Goal: Task Accomplishment & Management: Manage account settings

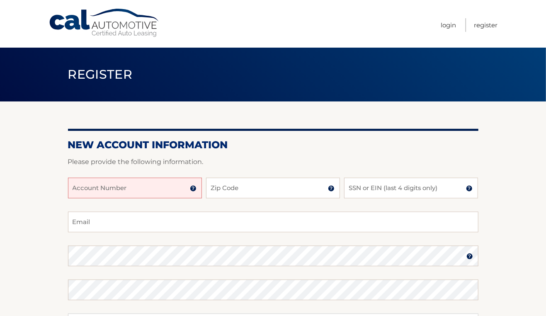
click at [164, 193] on input "Account Number" at bounding box center [135, 188] width 134 height 21
type input "44455538604"
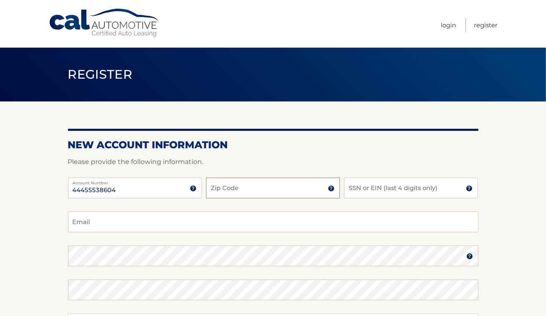
click at [244, 184] on input "Zip Code" at bounding box center [273, 188] width 134 height 21
type input "19145"
click at [365, 191] on input "SSN or EIN (last 4 digits only)" at bounding box center [411, 188] width 134 height 21
type input "4655"
click at [229, 227] on input "Email" at bounding box center [273, 222] width 410 height 21
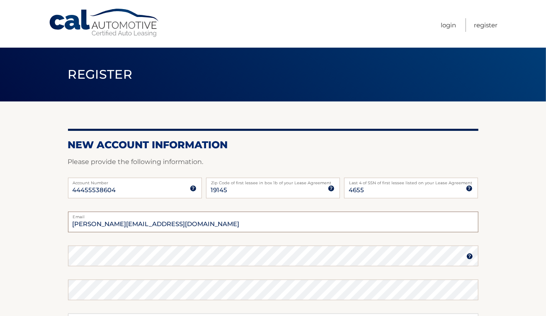
type input "[PERSON_NAME][EMAIL_ADDRESS][DOMAIN_NAME]"
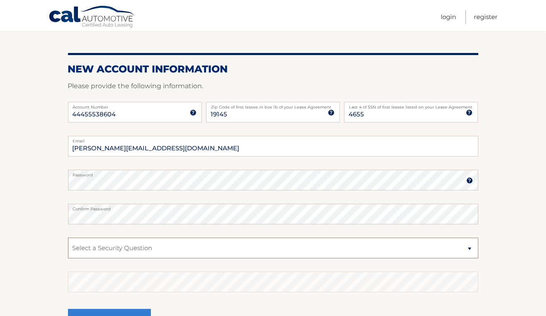
scroll to position [94, 0]
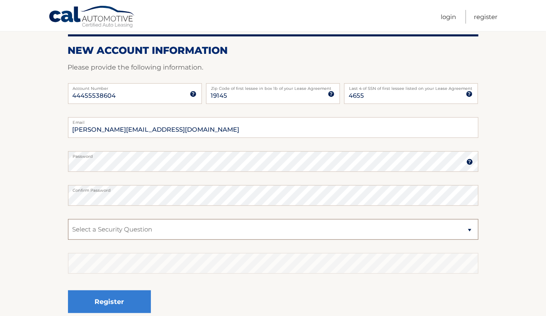
click at [162, 232] on select "Select a Security Question What was the name of your elementary school? What is…" at bounding box center [273, 229] width 410 height 21
select select "1"
click at [68, 219] on select "Select a Security Question What was the name of your elementary school? What is…" at bounding box center [273, 229] width 410 height 21
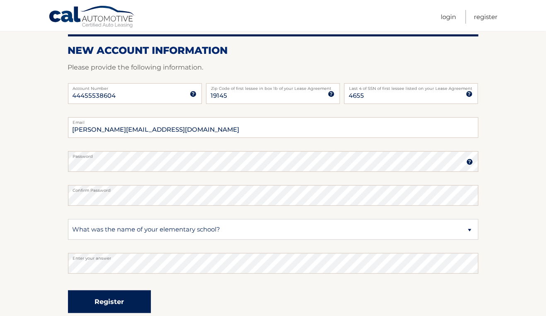
click at [105, 307] on button "Register" at bounding box center [109, 301] width 83 height 23
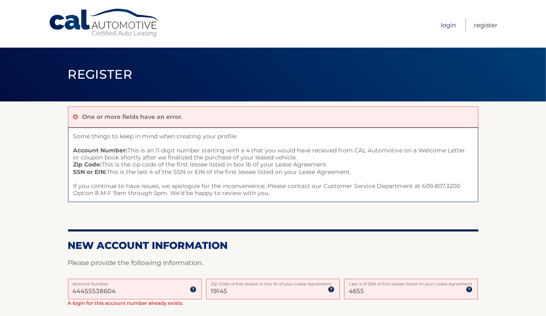
click at [455, 23] on link "Login" at bounding box center [447, 25] width 15 height 14
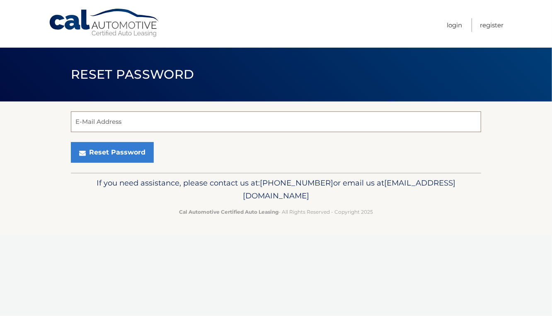
click at [131, 125] on input "E-Mail Address" at bounding box center [276, 121] width 410 height 21
type input "[PERSON_NAME][EMAIL_ADDRESS][DOMAIN_NAME]"
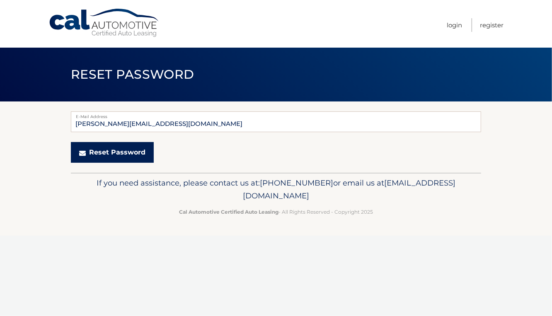
click at [121, 153] on button "Reset Password" at bounding box center [112, 152] width 83 height 21
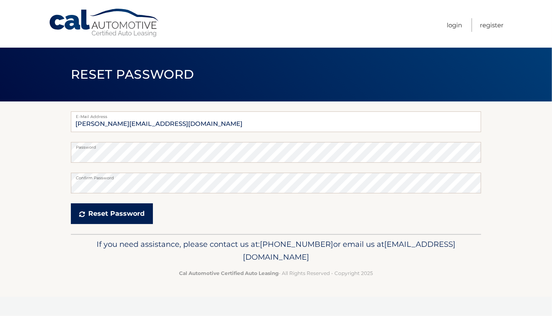
click at [112, 213] on button "Reset Password" at bounding box center [112, 213] width 82 height 21
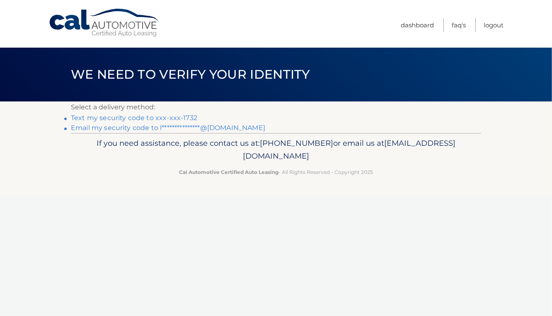
click at [104, 117] on link "Text my security code to xxx-xxx-1732" at bounding box center [134, 118] width 126 height 8
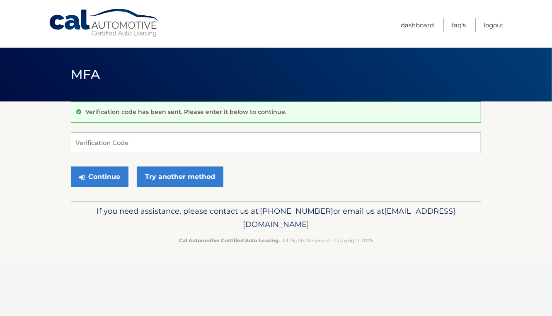
click at [88, 148] on input "Verification Code" at bounding box center [276, 143] width 410 height 21
type input "877026"
click at [90, 184] on button "Continue" at bounding box center [100, 177] width 58 height 21
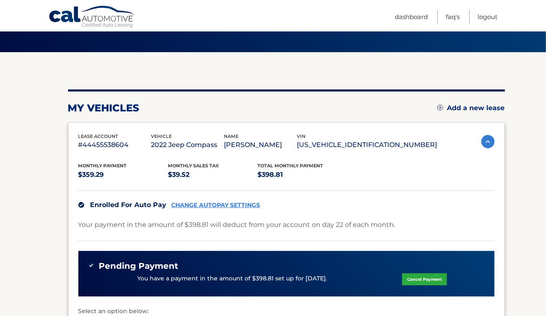
scroll to position [46, 0]
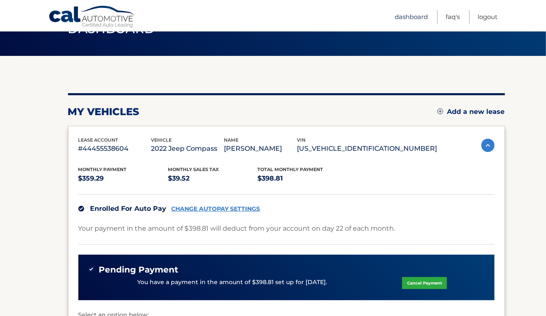
click at [409, 19] on link "Dashboard" at bounding box center [410, 17] width 33 height 14
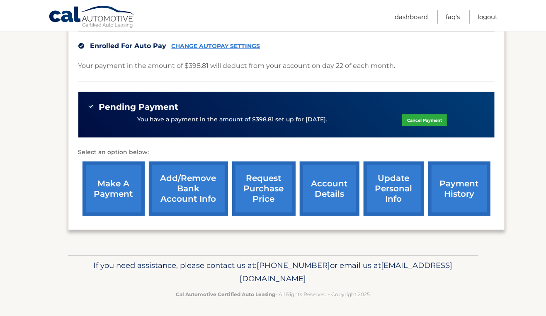
scroll to position [65, 0]
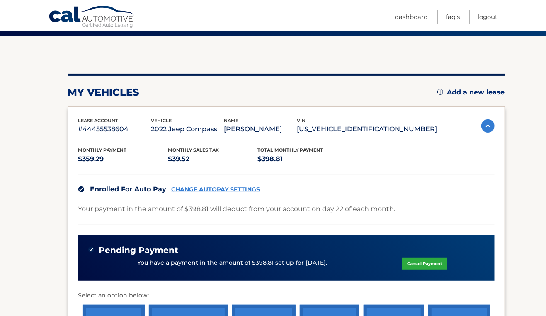
click at [483, 128] on img at bounding box center [487, 125] width 13 height 13
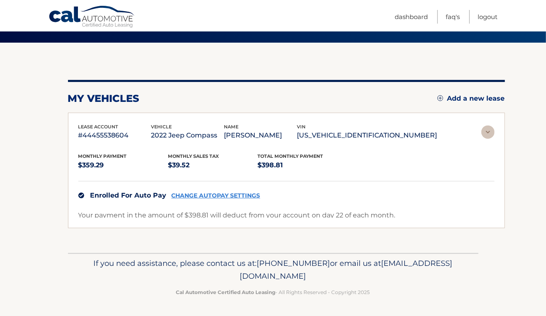
scroll to position [0, 0]
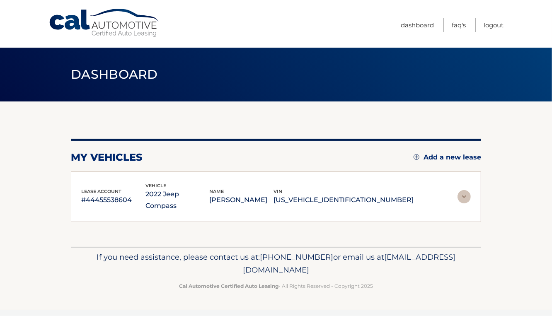
click at [463, 190] on img at bounding box center [463, 196] width 13 height 13
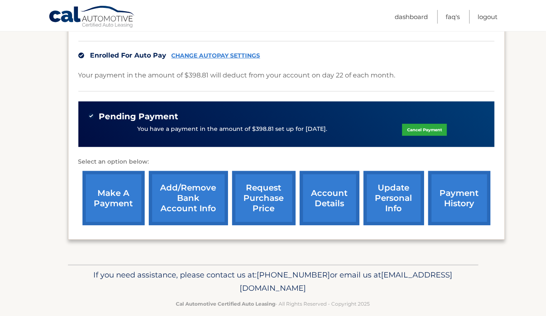
scroll to position [199, 0]
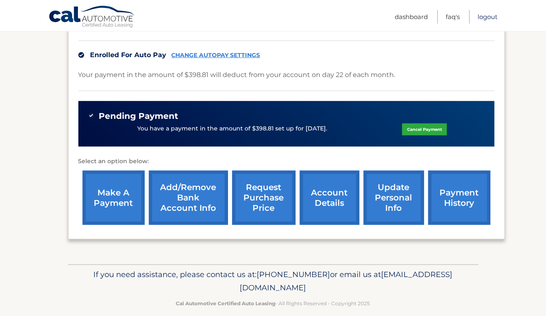
click at [484, 19] on link "Logout" at bounding box center [487, 17] width 20 height 14
